Goal: Information Seeking & Learning: Learn about a topic

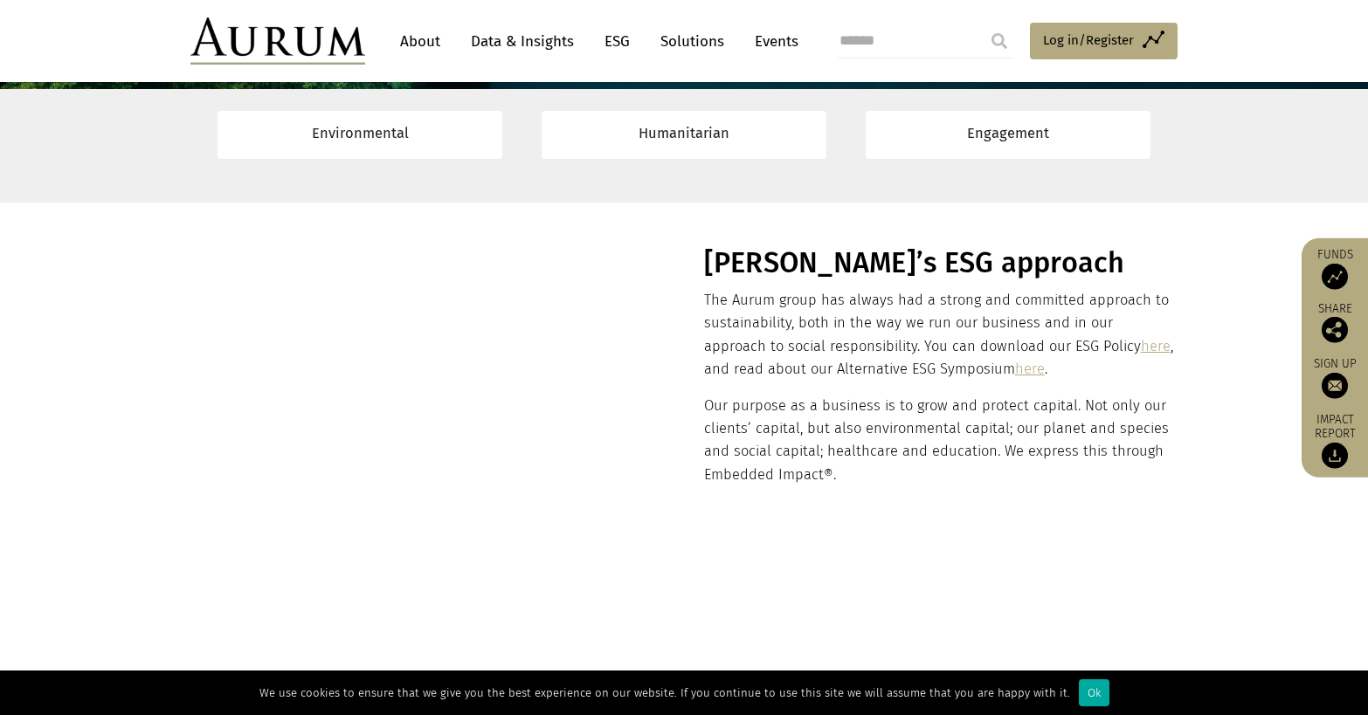
scroll to position [262, 0]
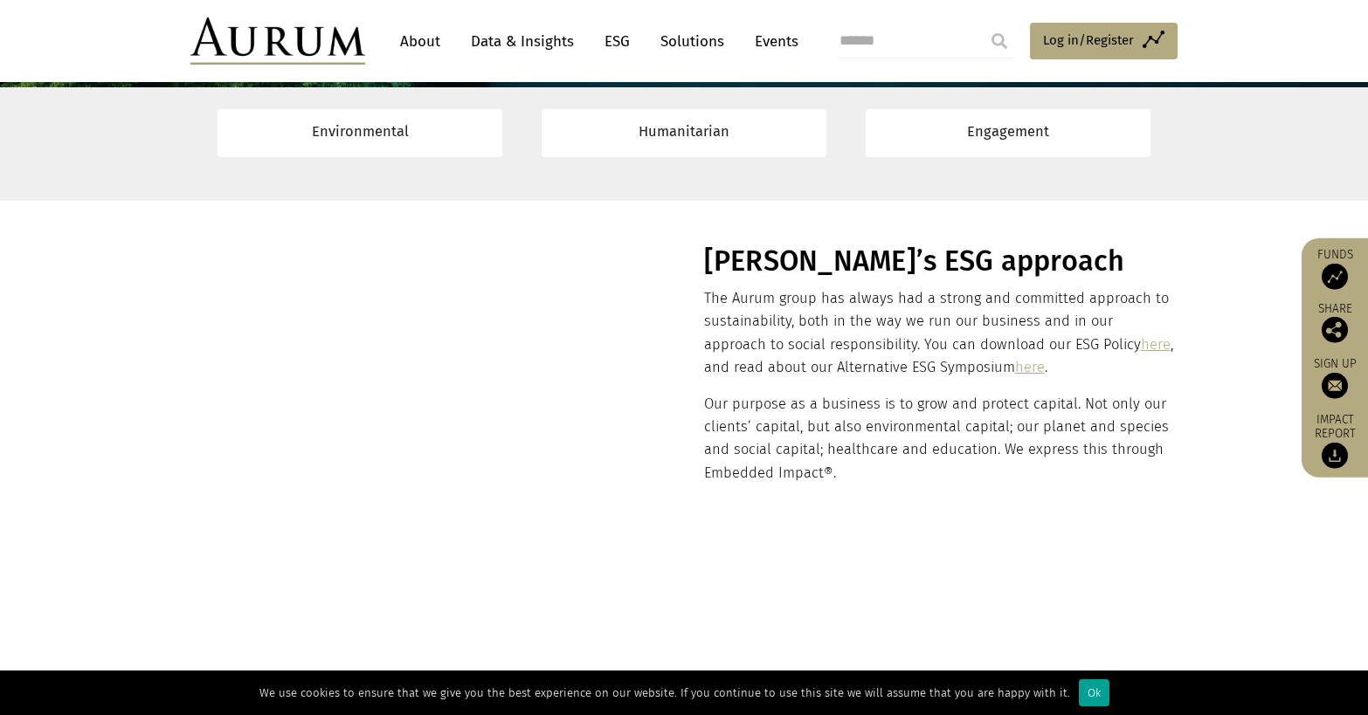
click at [1109, 687] on div "Ok" at bounding box center [1094, 692] width 31 height 27
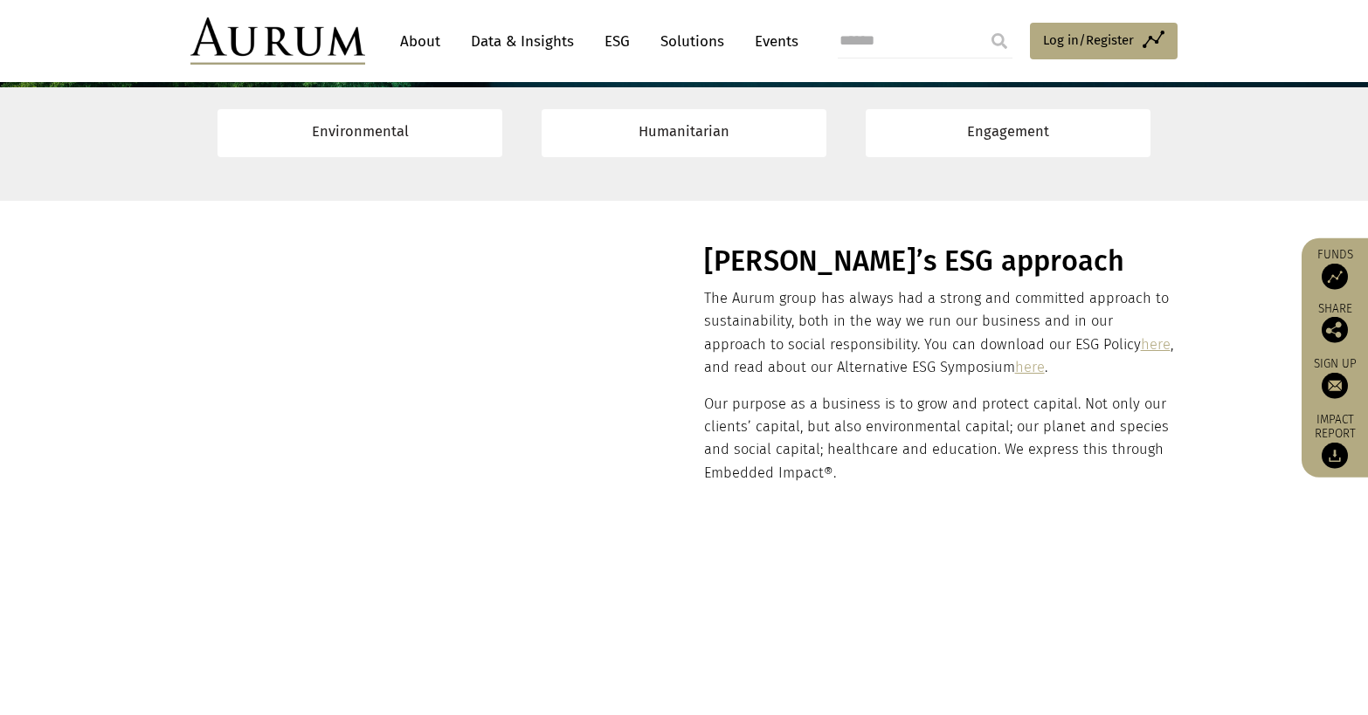
click at [1045, 376] on link "here" at bounding box center [1030, 367] width 30 height 17
click at [1141, 353] on link "here" at bounding box center [1156, 344] width 30 height 17
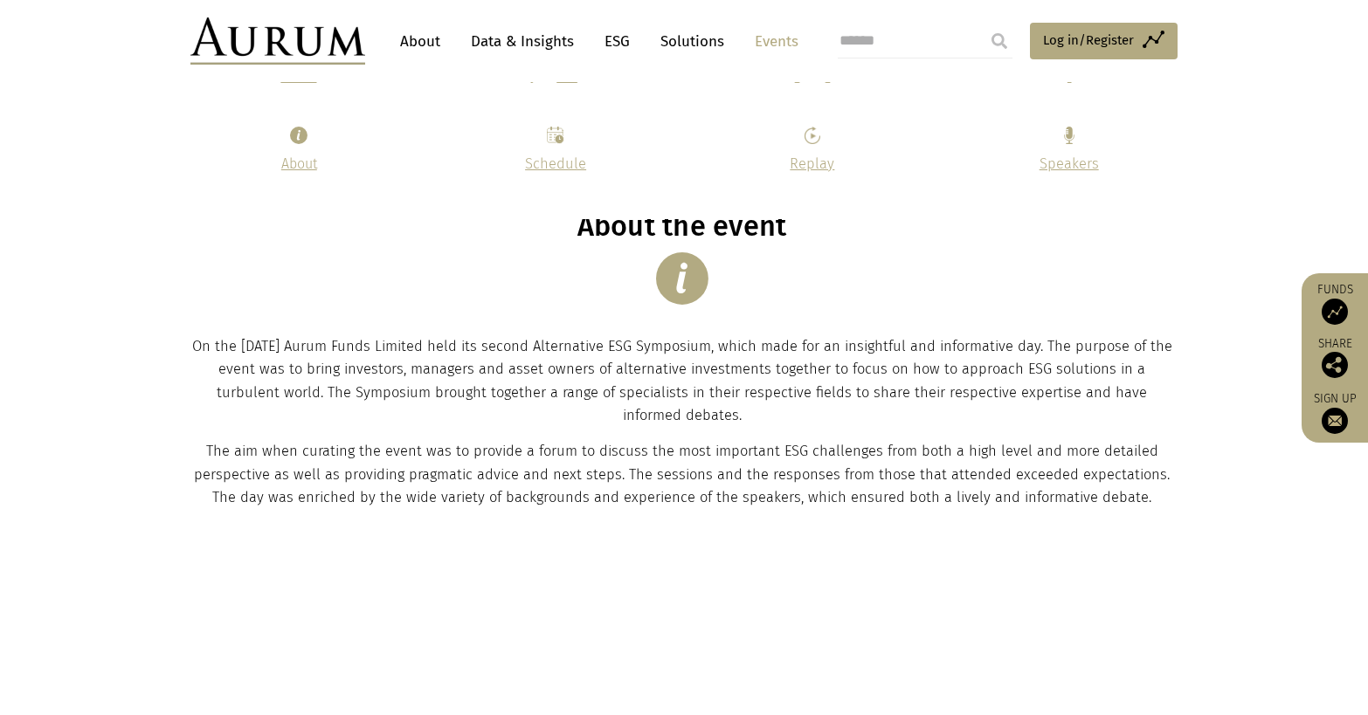
scroll to position [437, 0]
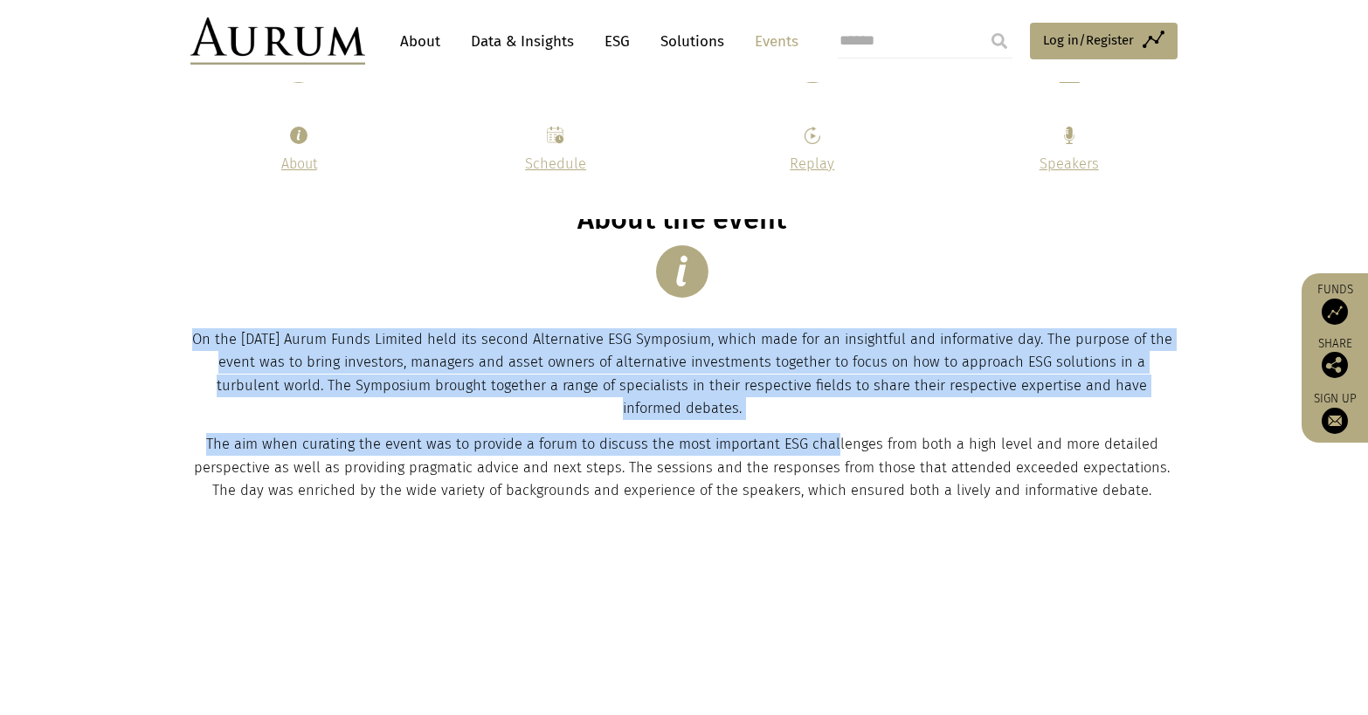
drag, startPoint x: 199, startPoint y: 392, endPoint x: 876, endPoint y: 490, distance: 683.9
click at [876, 490] on div "About the event On the 16 May 2024 Aurum Funds Limited held its second Alternat…" at bounding box center [681, 353] width 983 height 300
click at [851, 421] on p "On the 16 May 2024 Aurum Funds Limited held its second Alternative ESG Symposiu…" at bounding box center [681, 374] width 983 height 93
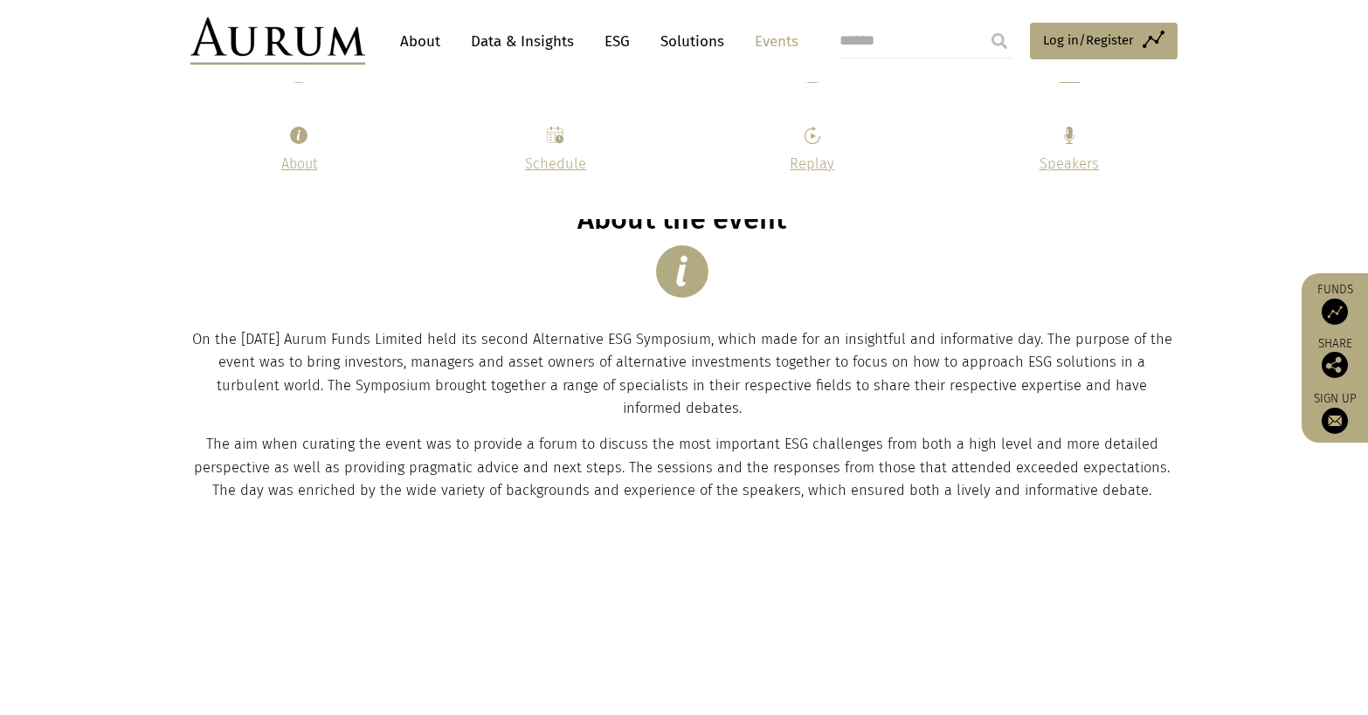
drag, startPoint x: 845, startPoint y: 466, endPoint x: 191, endPoint y: 384, distance: 659.3
click at [191, 384] on div "About the event On the 16 May 2024 Aurum Funds Limited held its second Alternat…" at bounding box center [681, 353] width 983 height 300
click at [197, 389] on p "On the 16 May 2024 Aurum Funds Limited held its second Alternative ESG Symposiu…" at bounding box center [681, 374] width 983 height 93
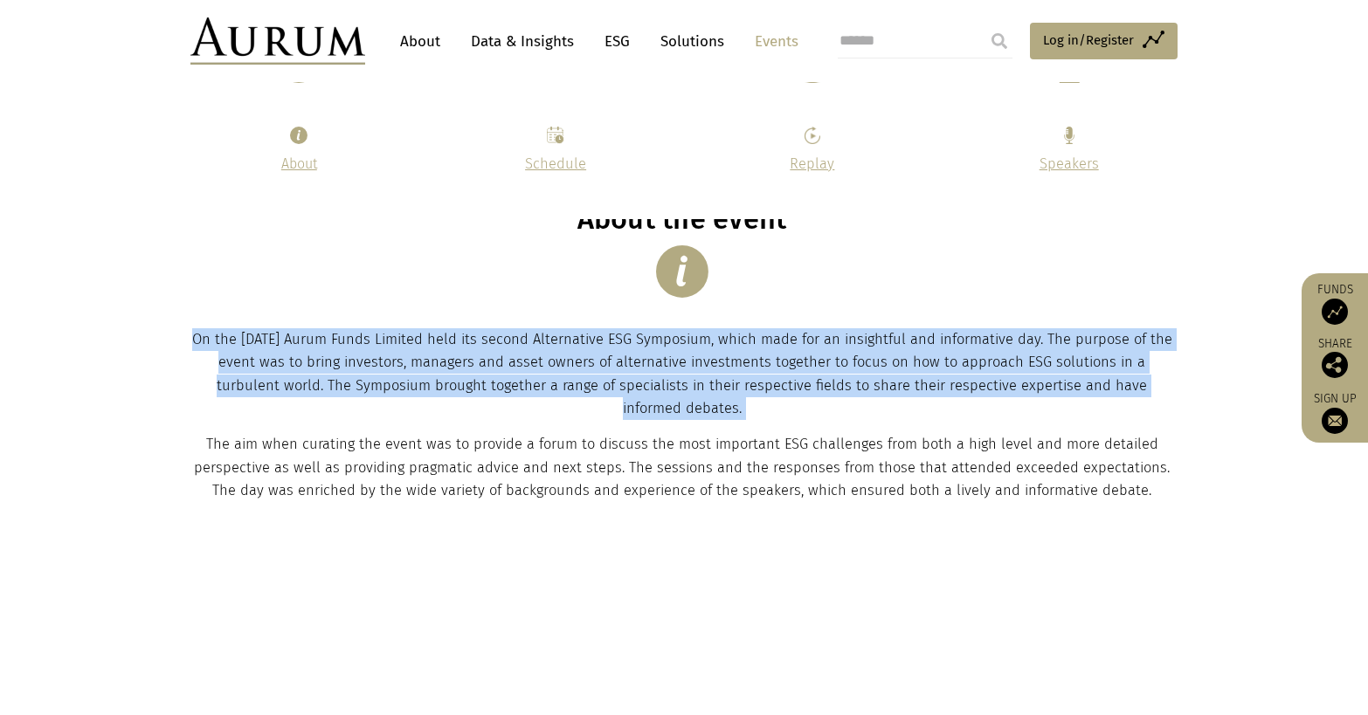
drag, startPoint x: 197, startPoint y: 389, endPoint x: 845, endPoint y: 479, distance: 655.2
click at [845, 421] on p "On the 16 May 2024 Aurum Funds Limited held its second Alternative ESG Symposiu…" at bounding box center [681, 374] width 983 height 93
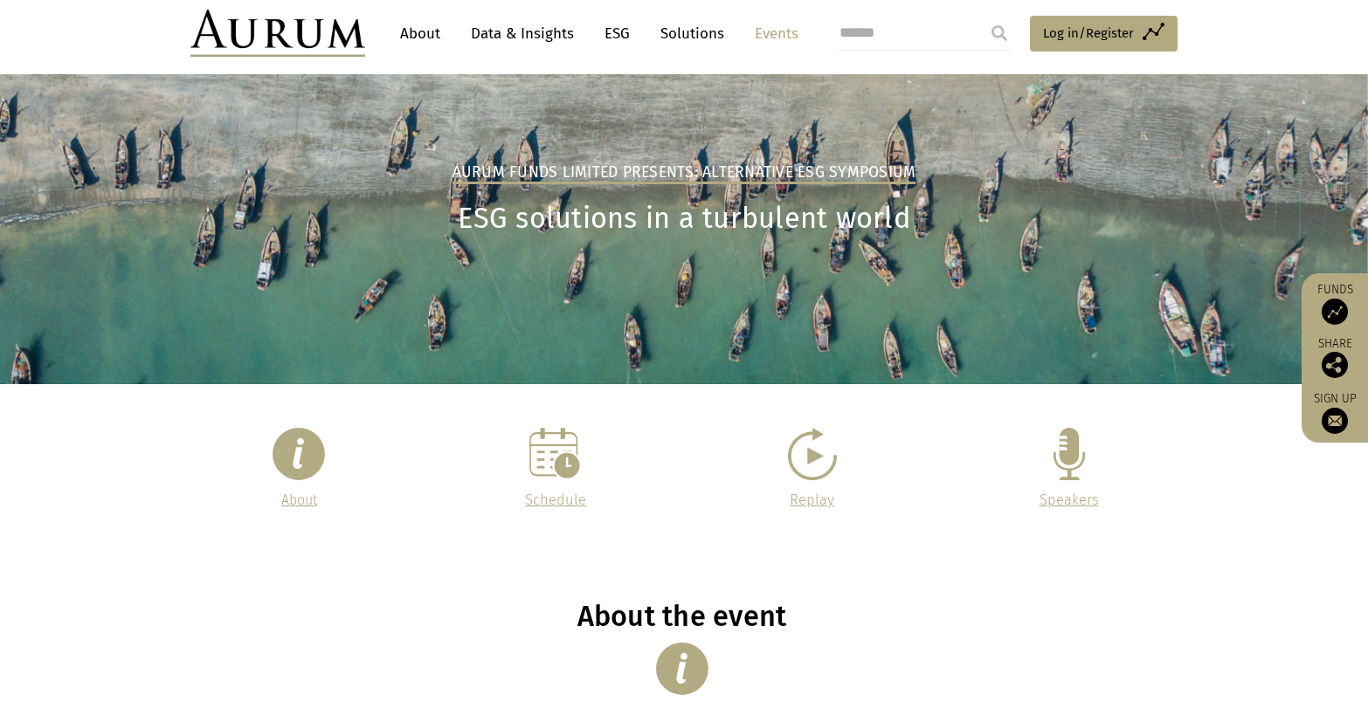
scroll to position [0, 0]
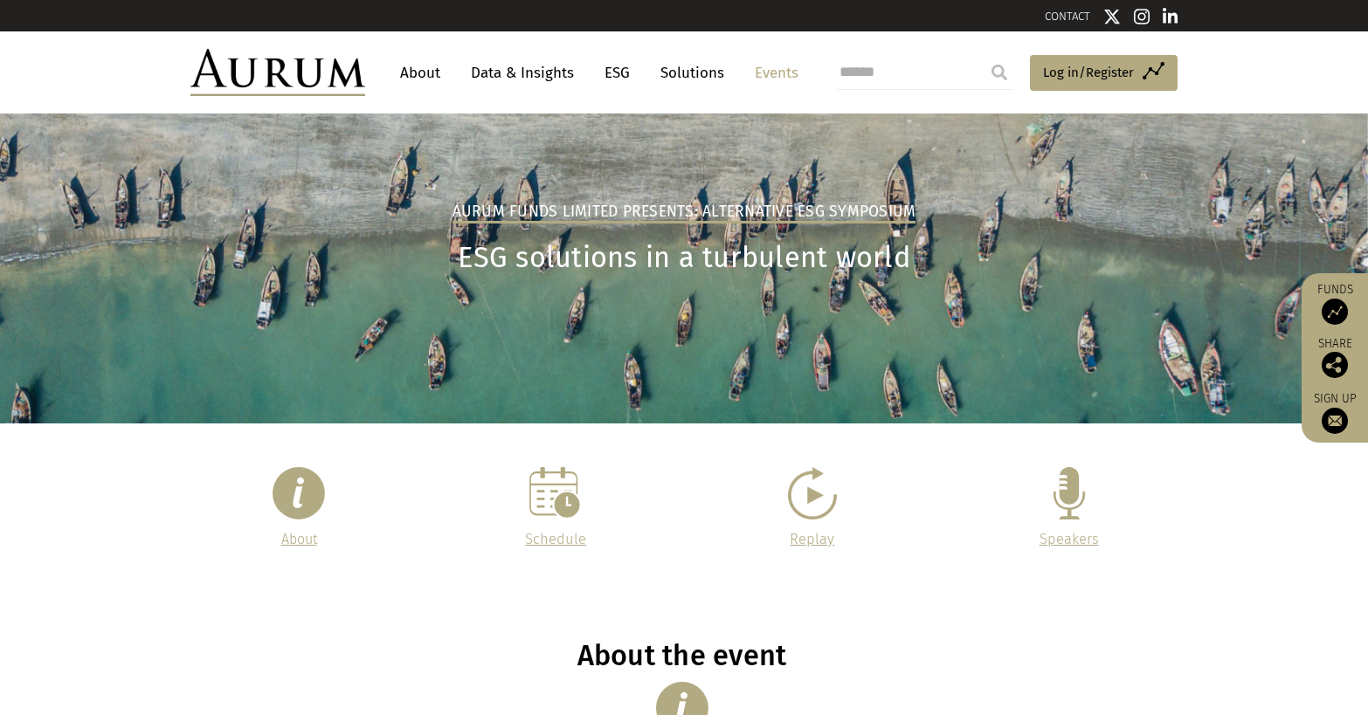
drag, startPoint x: 412, startPoint y: 72, endPoint x: 420, endPoint y: 78, distance: 9.4
click at [412, 72] on link "About" at bounding box center [420, 73] width 58 height 32
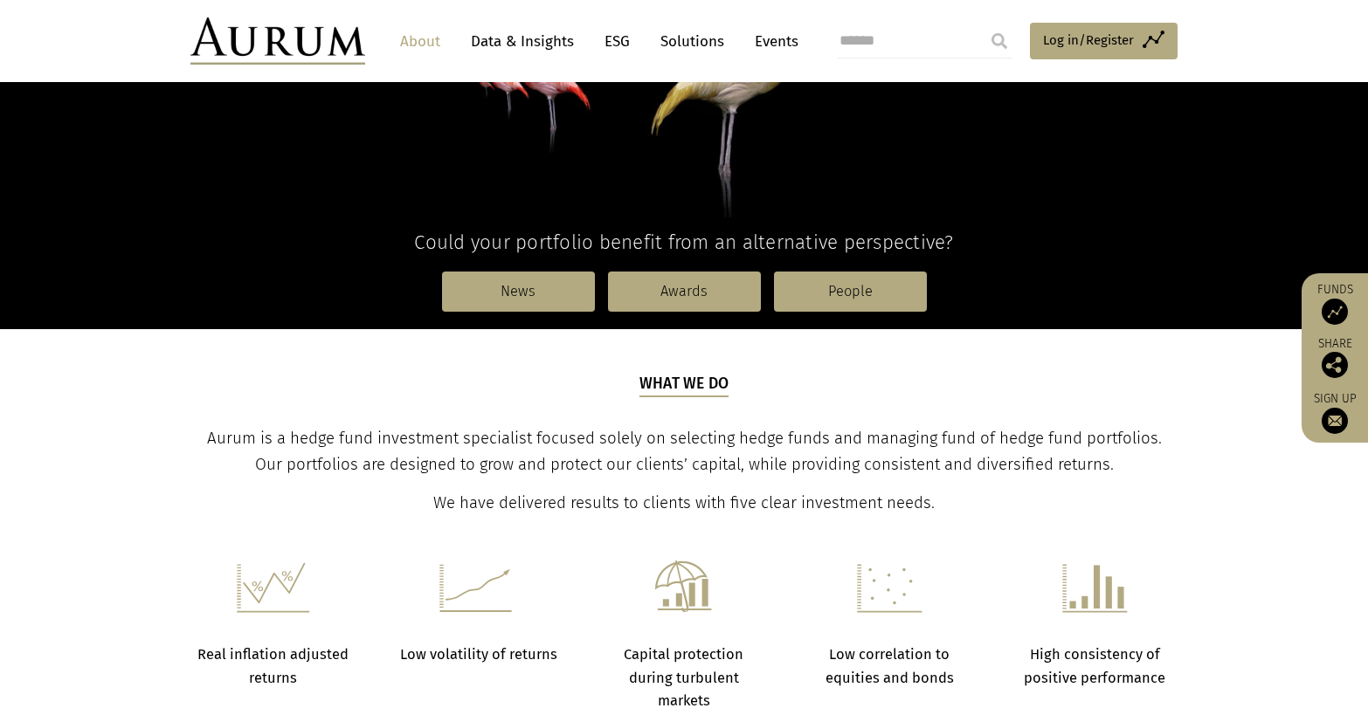
scroll to position [437, 0]
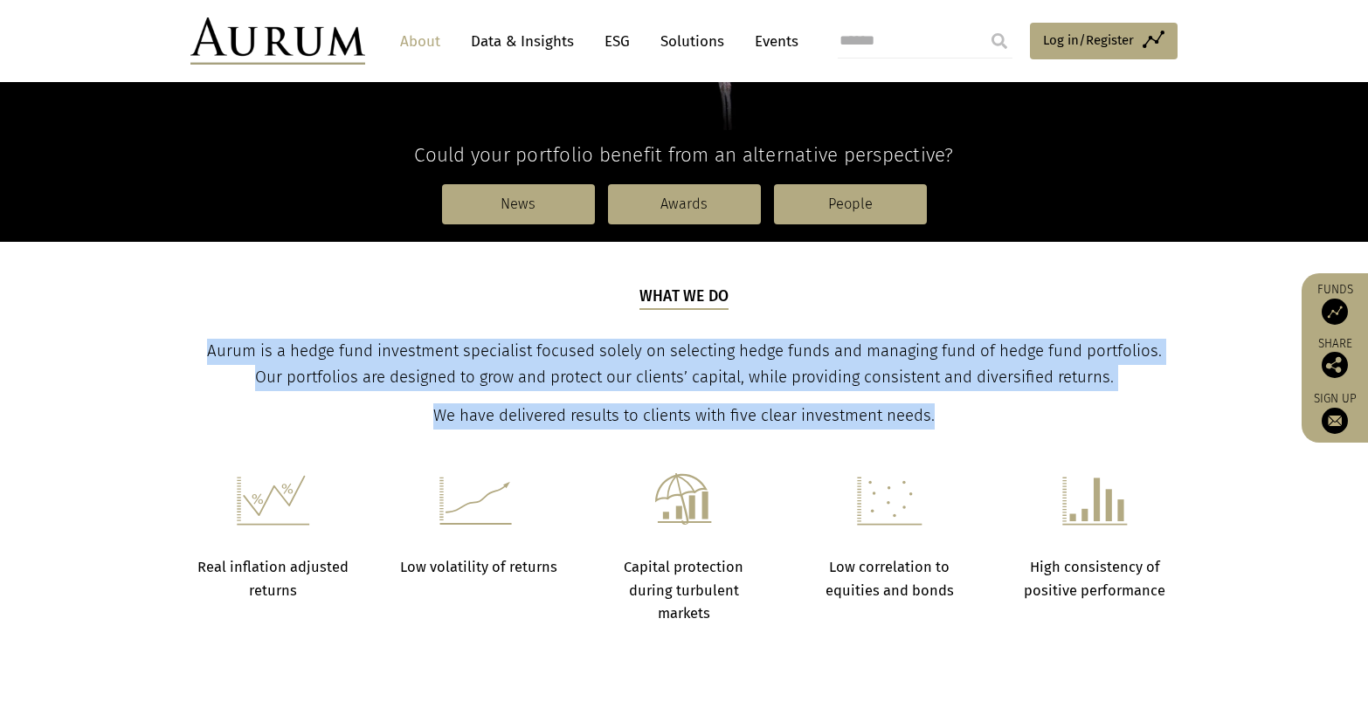
drag, startPoint x: 951, startPoint y: 377, endPoint x: 1010, endPoint y: 466, distance: 106.6
click at [1010, 430] on div "What we do Aurum is a hedge fund investment specialist focused solely on select…" at bounding box center [684, 358] width 983 height 144
click at [1010, 430] on p "We have delivered results to clients with five clear investment needs." at bounding box center [684, 416] width 983 height 26
drag, startPoint x: 974, startPoint y: 466, endPoint x: 947, endPoint y: 367, distance: 103.2
click at [947, 367] on div "What we do Aurum is a hedge fund investment specialist focused solely on select…" at bounding box center [684, 358] width 983 height 144
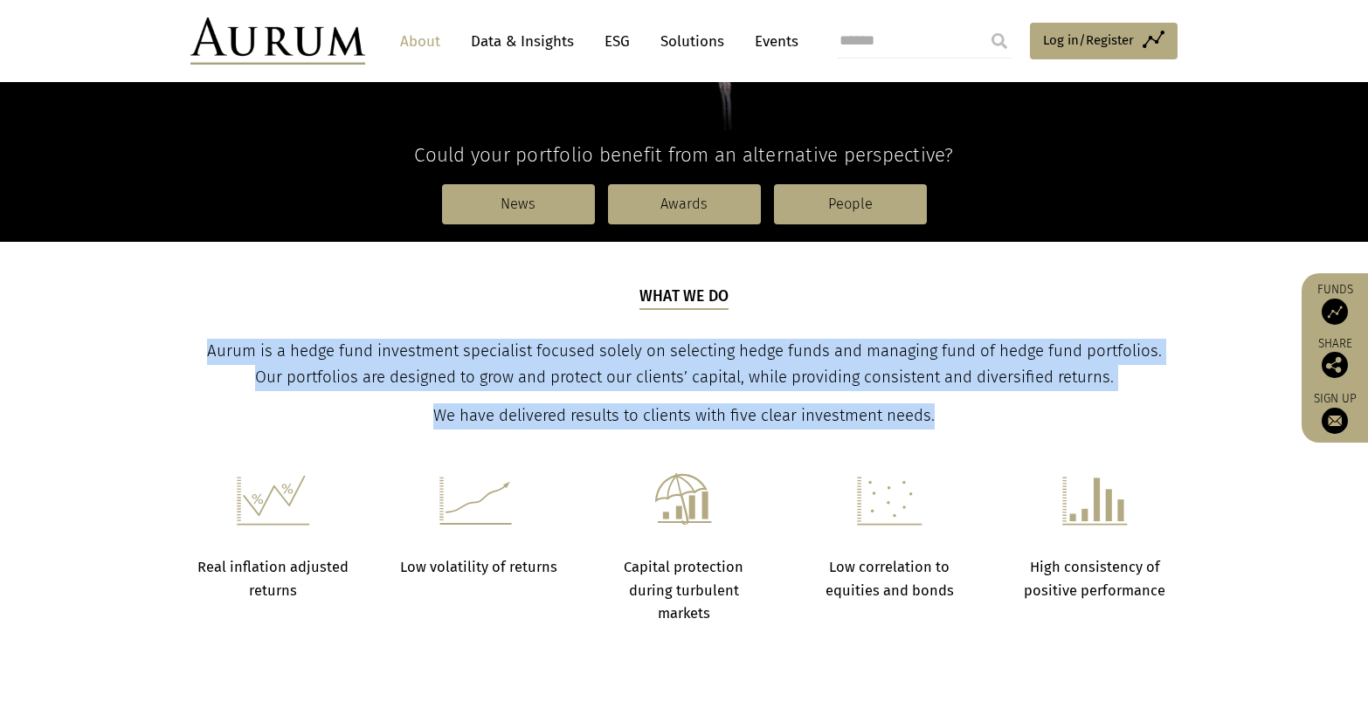
click at [947, 367] on div "What we do Aurum is a hedge fund investment specialist focused solely on select…" at bounding box center [684, 358] width 983 height 144
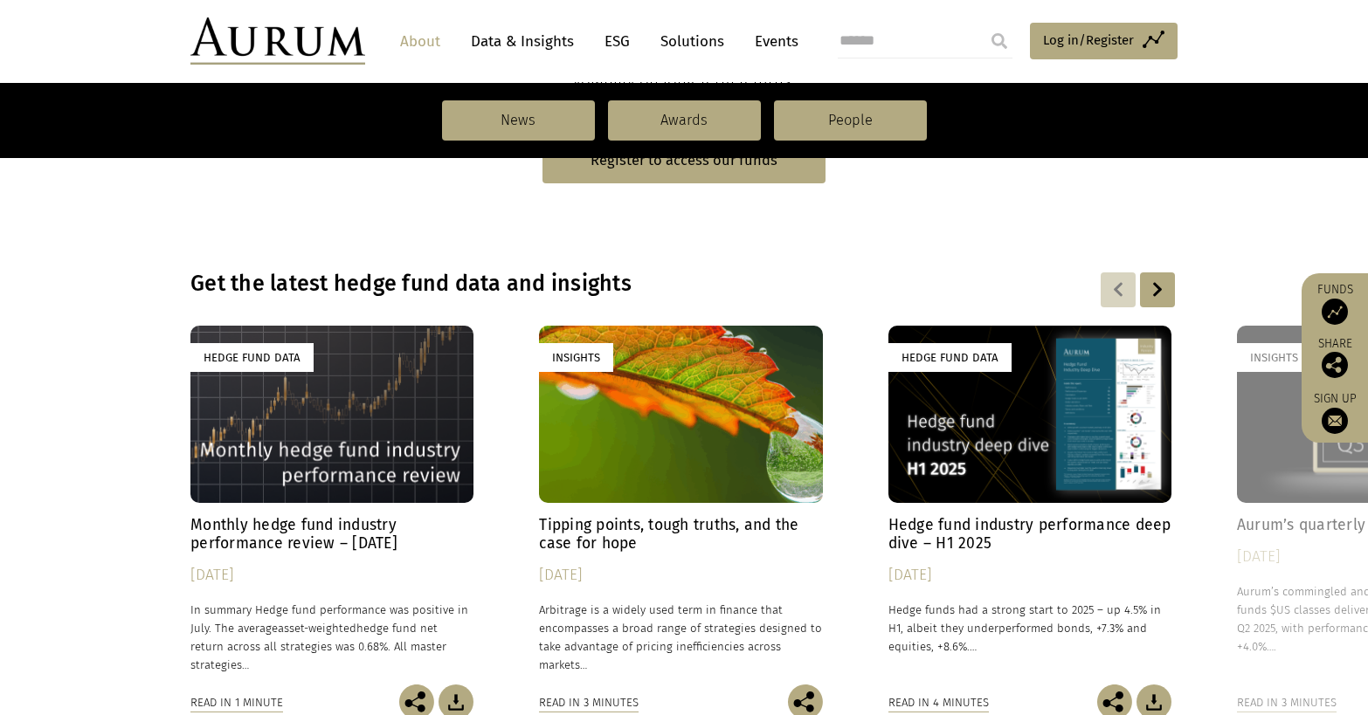
scroll to position [1048, 0]
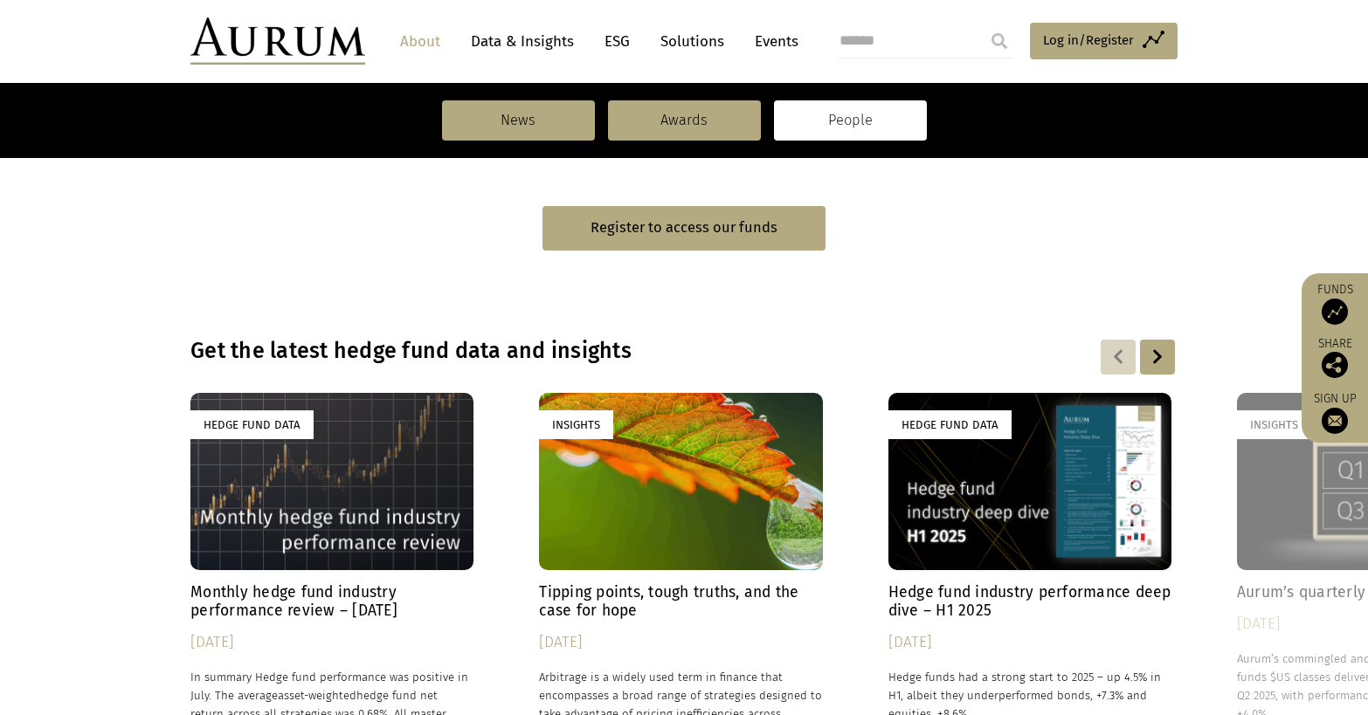
click at [843, 116] on link "People" at bounding box center [850, 120] width 153 height 40
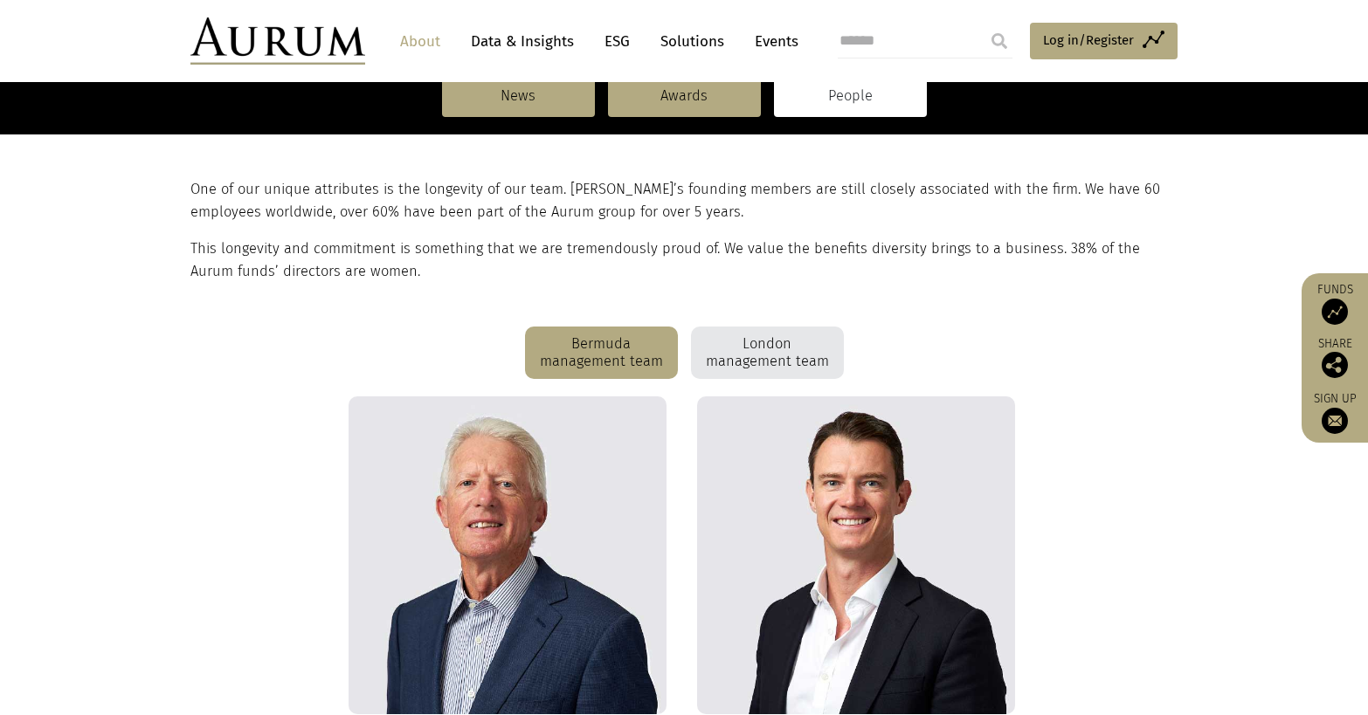
scroll to position [309, 0]
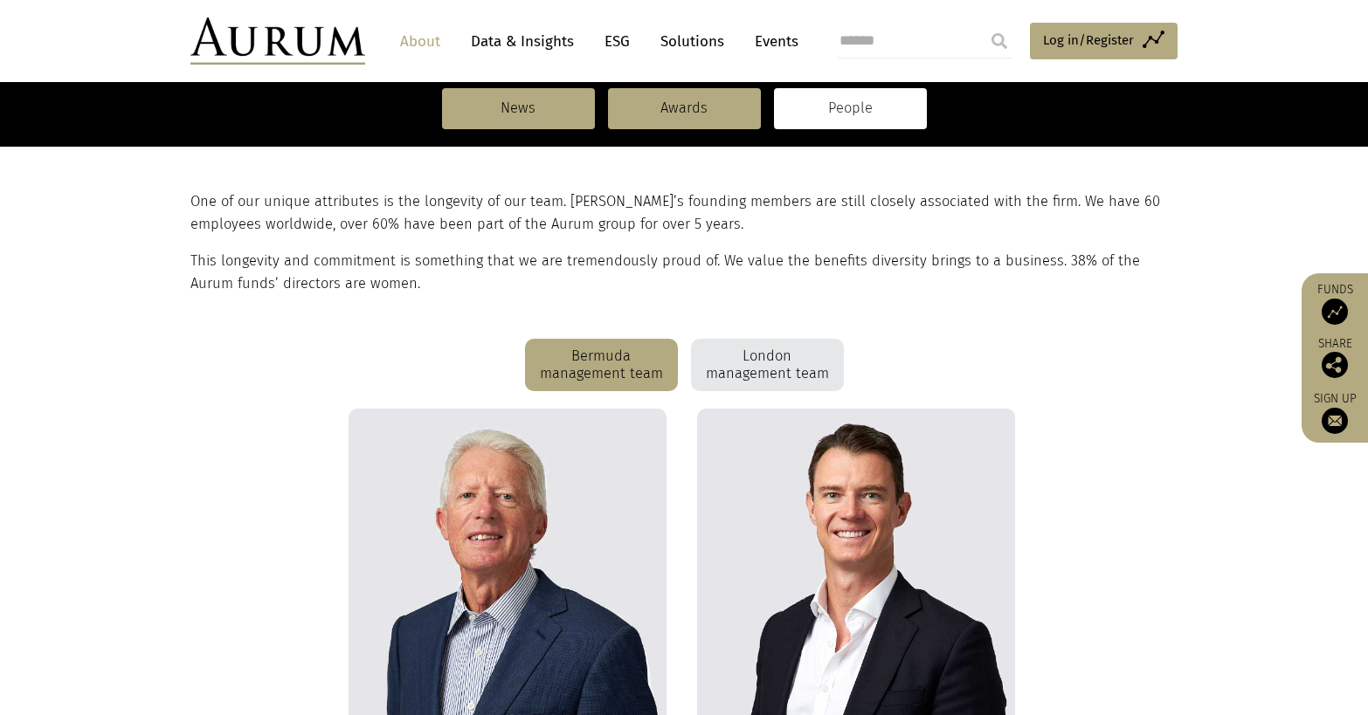
click at [773, 391] on div "London management team" at bounding box center [767, 365] width 153 height 52
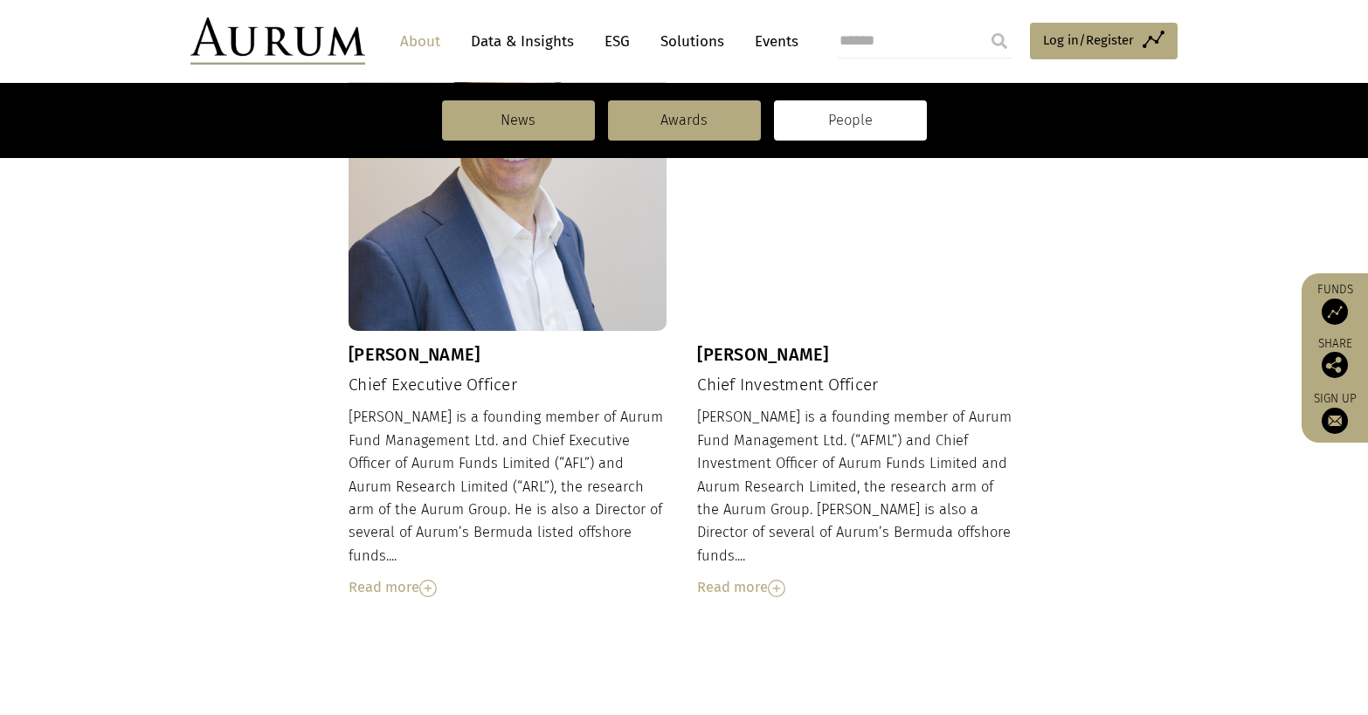
scroll to position [746, 0]
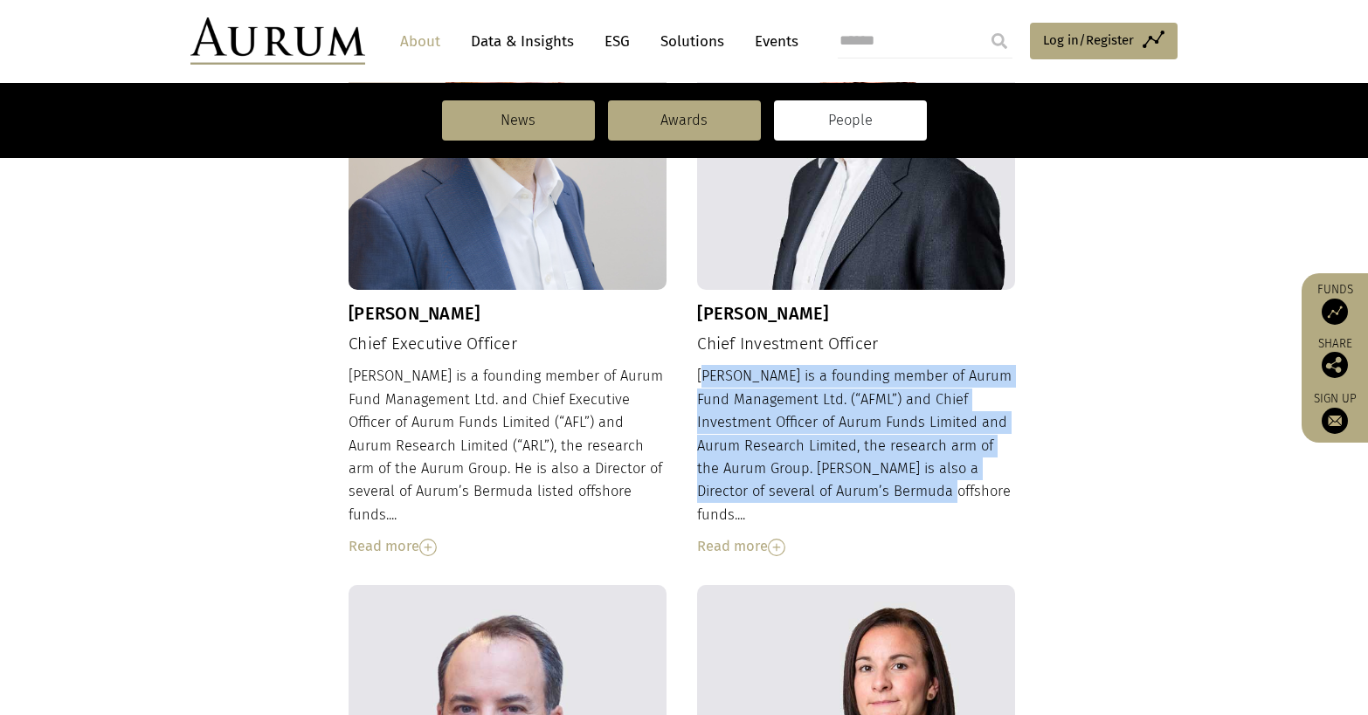
drag, startPoint x: 706, startPoint y: 438, endPoint x: 893, endPoint y: 584, distance: 238.3
click at [893, 558] on div "Adam is a founding member of Aurum Fund Management Ltd. (“AFML”) and Chief Inve…" at bounding box center [856, 461] width 318 height 193
drag, startPoint x: 803, startPoint y: 555, endPoint x: 700, endPoint y: 445, distance: 151.4
click at [700, 445] on div "Adam is a founding member of Aurum Fund Management Ltd. (“AFML”) and Chief Inve…" at bounding box center [856, 461] width 318 height 193
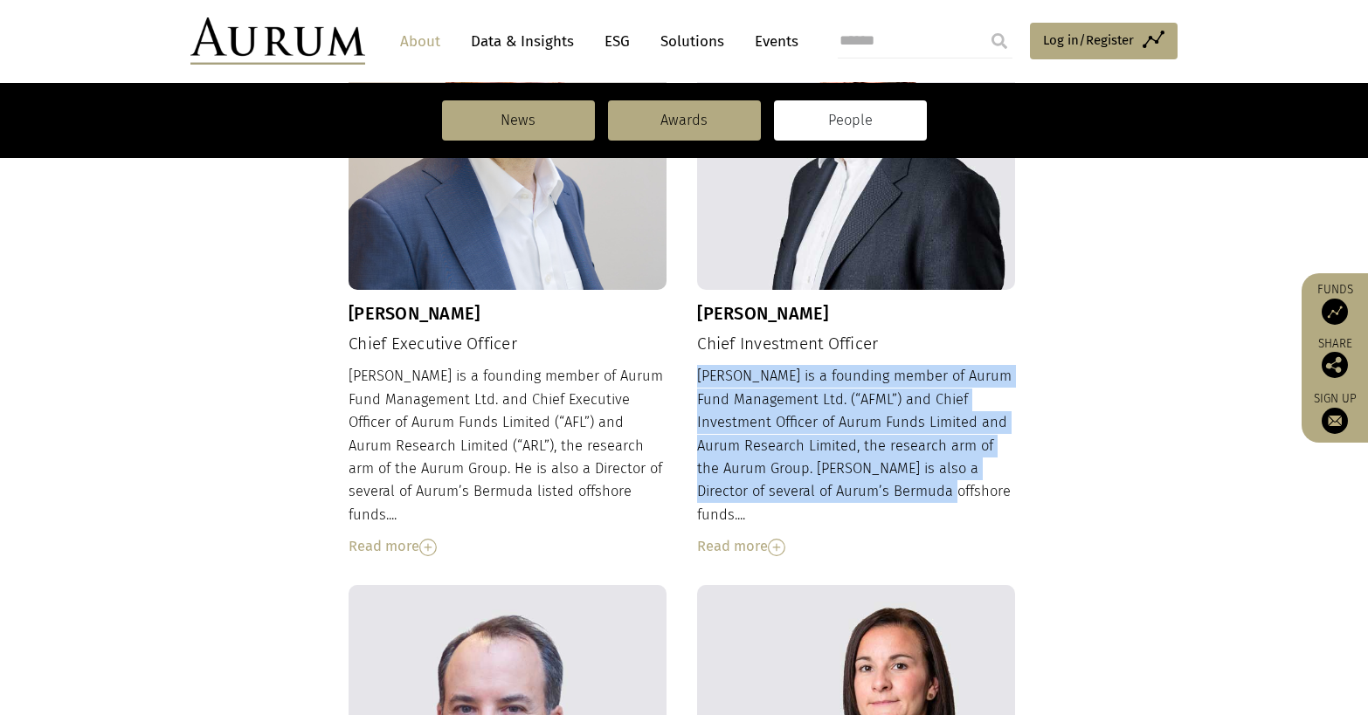
click at [700, 445] on div "Adam is a founding member of Aurum Fund Management Ltd. (“AFML”) and Chief Inve…" at bounding box center [856, 461] width 318 height 193
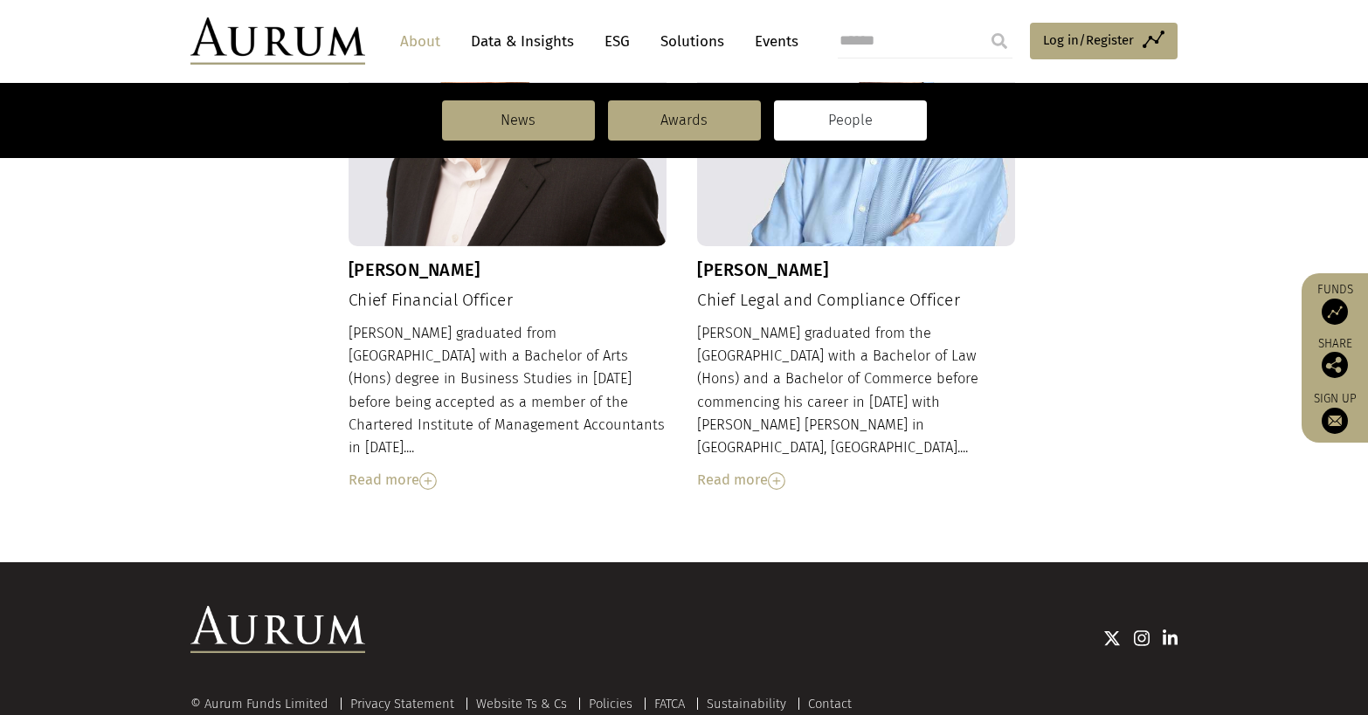
scroll to position [1969, 0]
